Goal: Information Seeking & Learning: Find specific fact

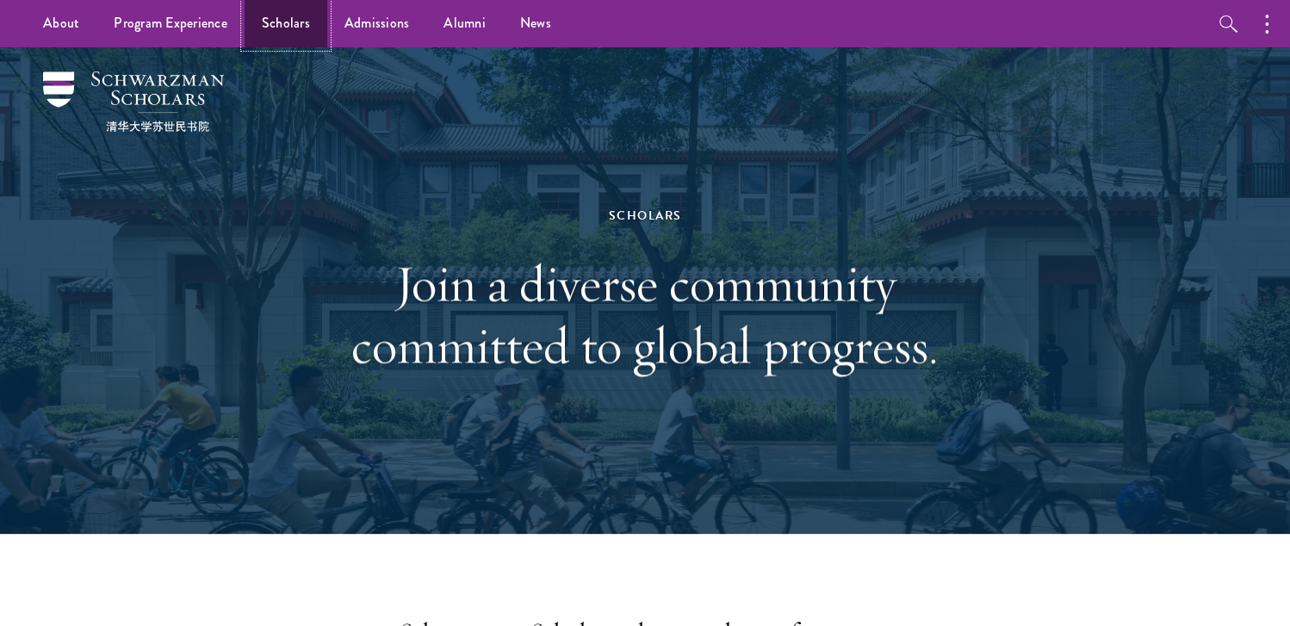
click at [294, 28] on link "Scholars" at bounding box center [286, 23] width 83 height 47
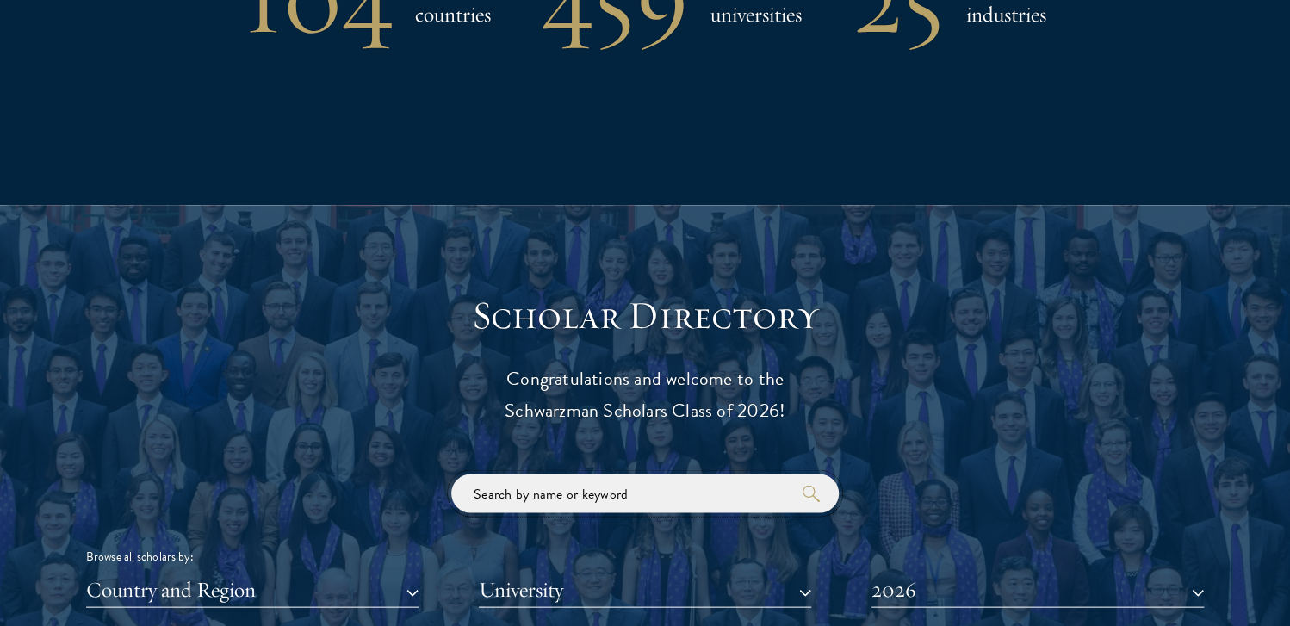
click at [546, 505] on input "search" at bounding box center [645, 493] width 388 height 39
type input "max"
click button "submit" at bounding box center [0, 0] width 0 height 0
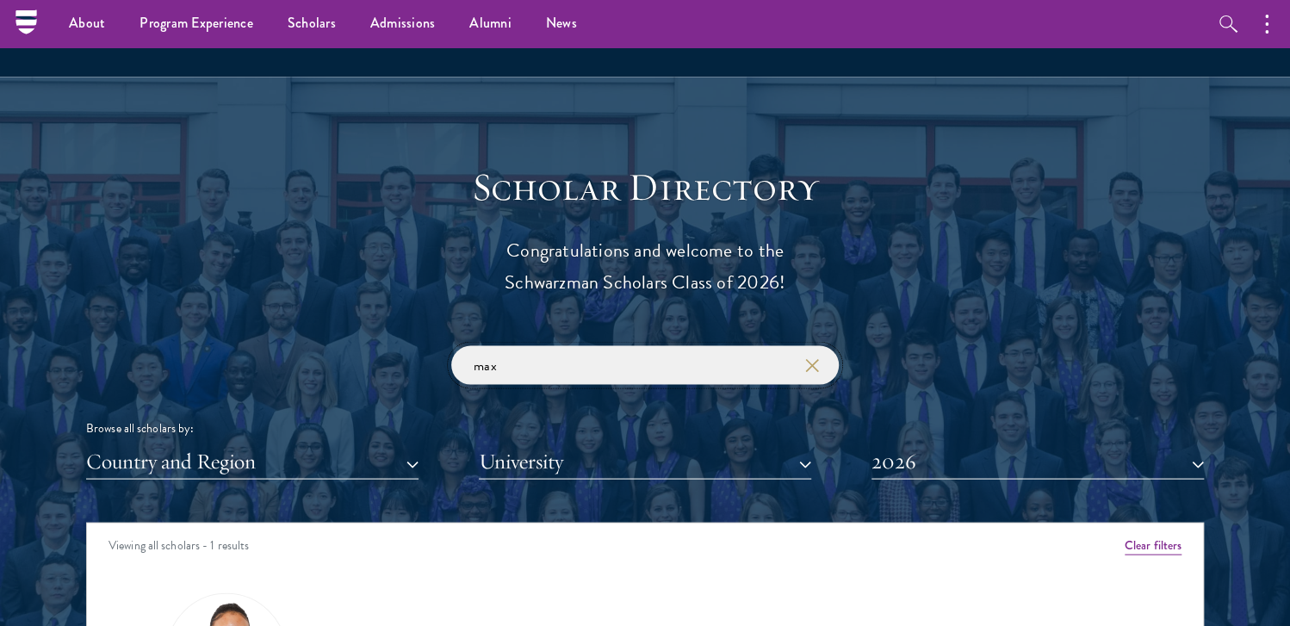
scroll to position [1894, 0]
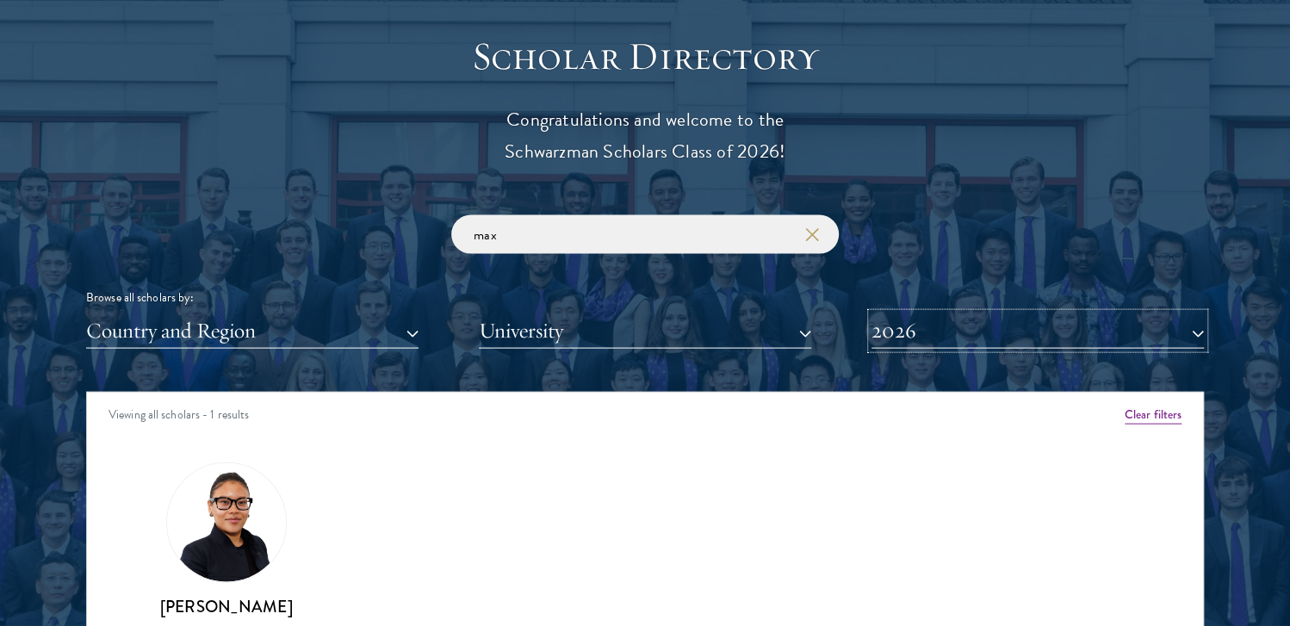
click at [909, 334] on button "2026" at bounding box center [1037, 330] width 332 height 35
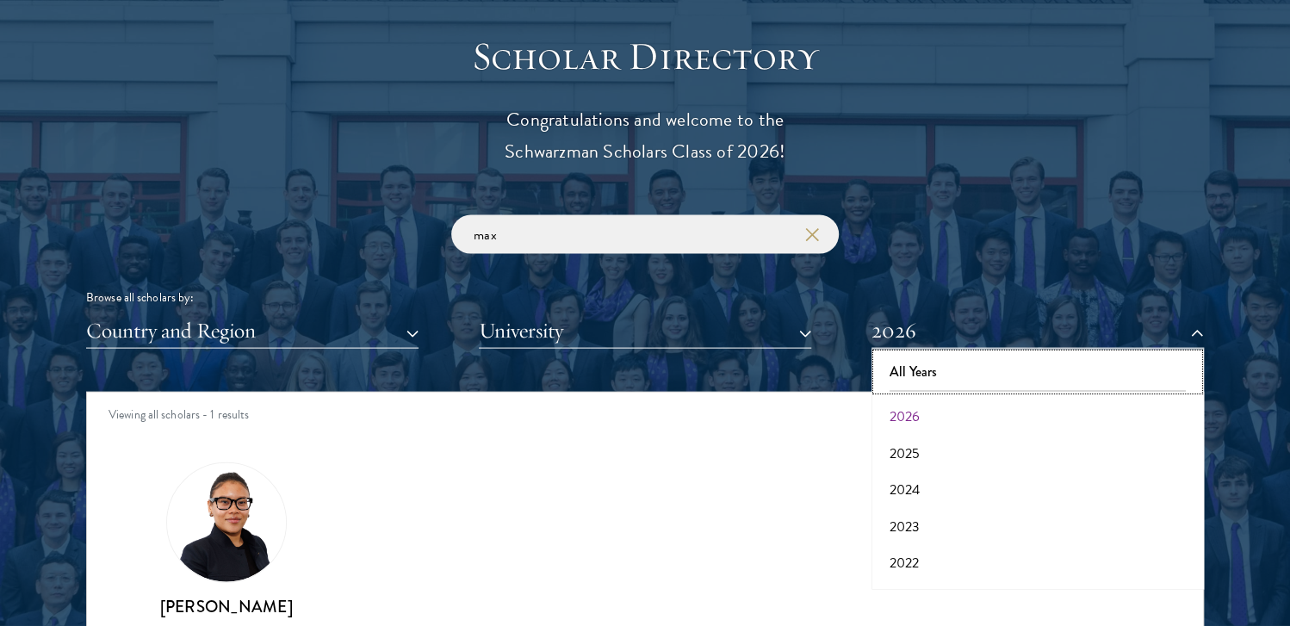
click at [912, 377] on button "All Years" at bounding box center [1038, 372] width 322 height 36
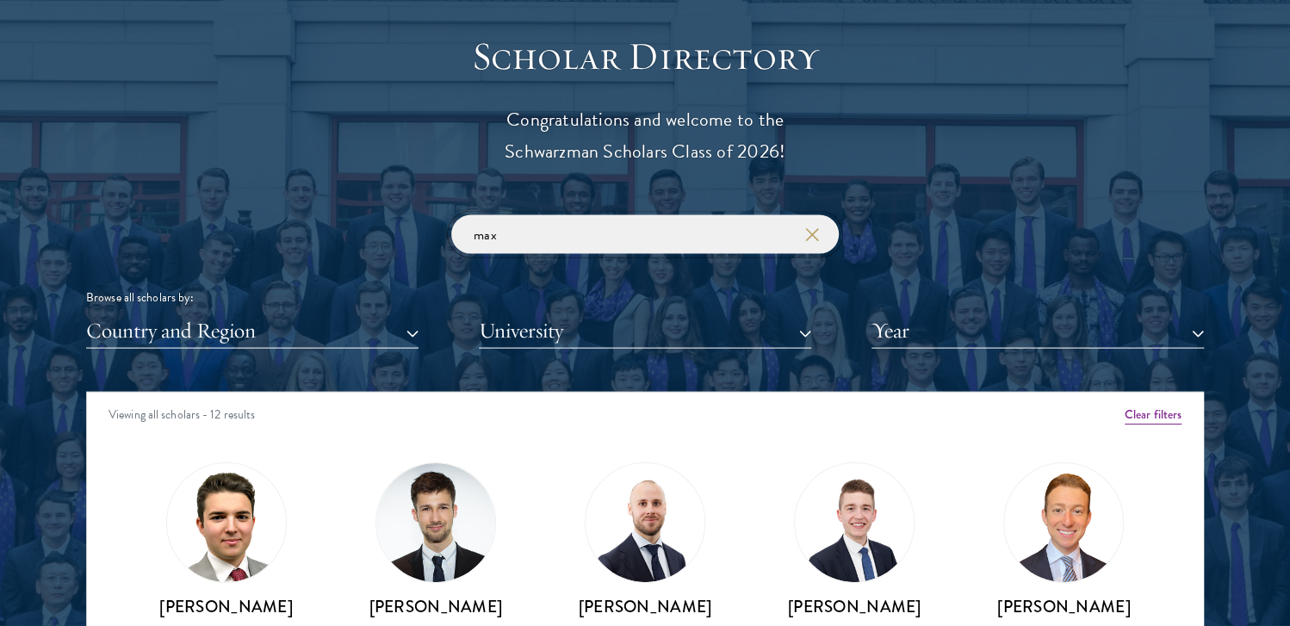
click at [701, 244] on input "max" at bounding box center [645, 234] width 388 height 39
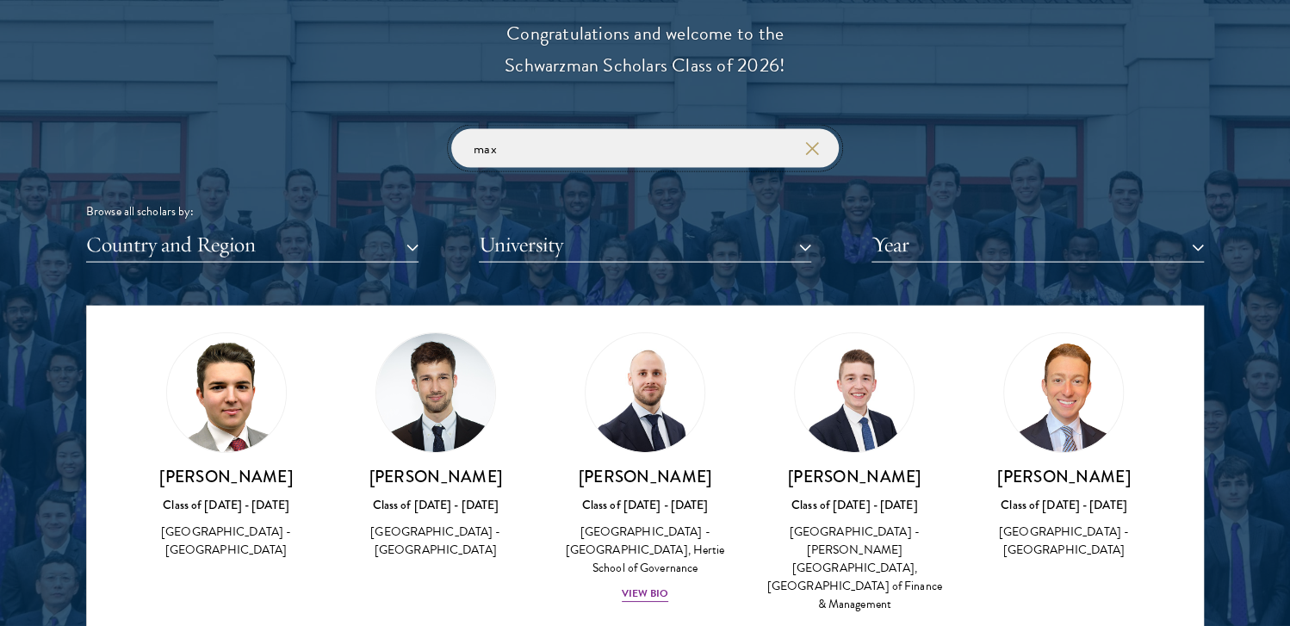
scroll to position [86, 0]
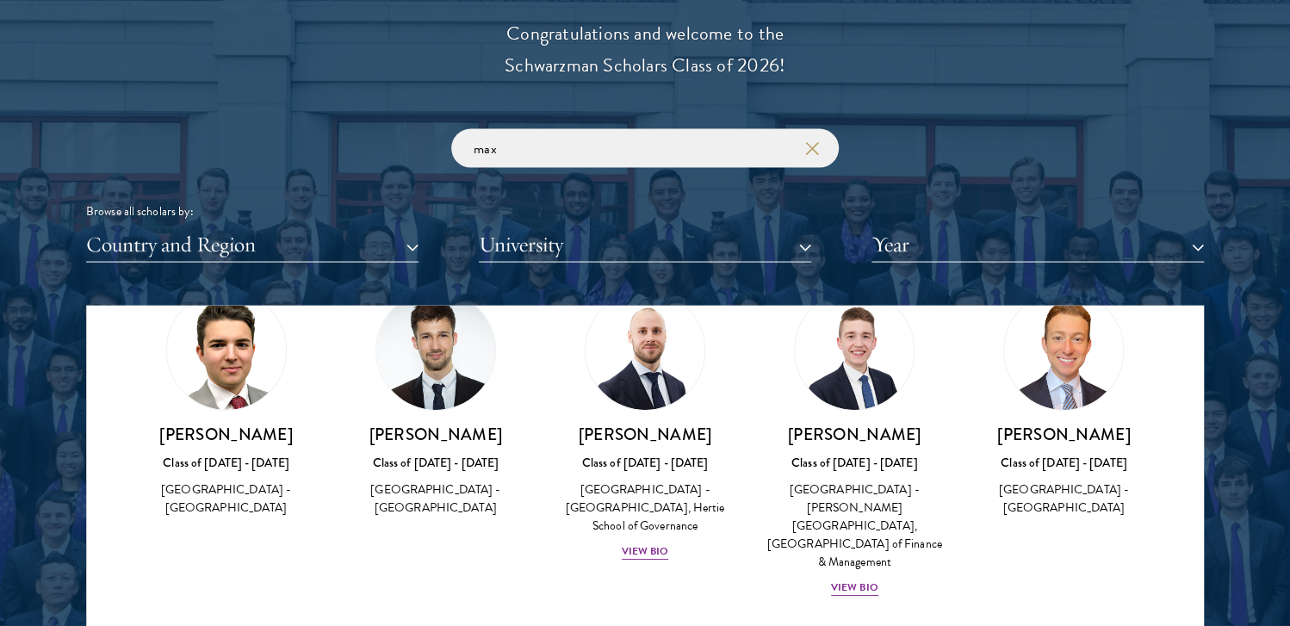
click at [454, 391] on img at bounding box center [435, 350] width 119 height 119
click at [435, 437] on h3 "[PERSON_NAME]" at bounding box center [435, 435] width 175 height 22
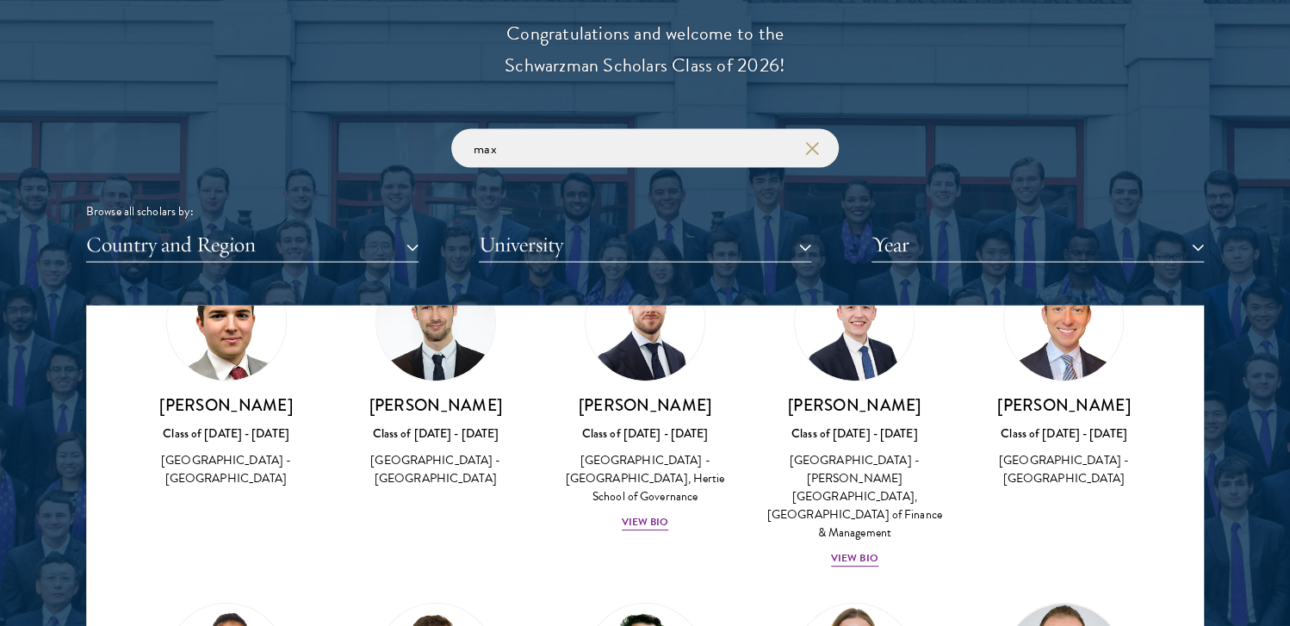
scroll to position [0, 0]
